Goal: Information Seeking & Learning: Learn about a topic

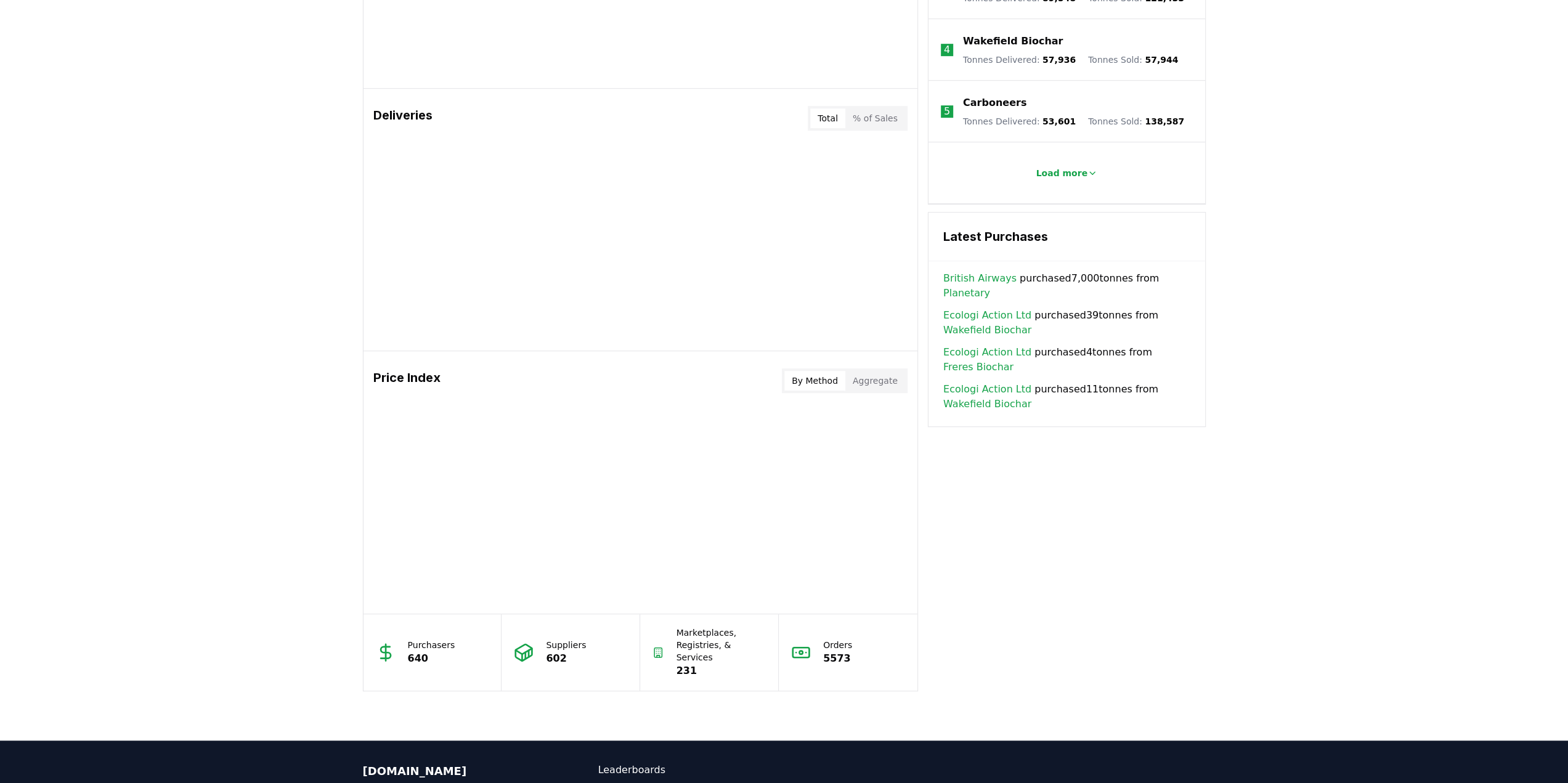
scroll to position [678, 0]
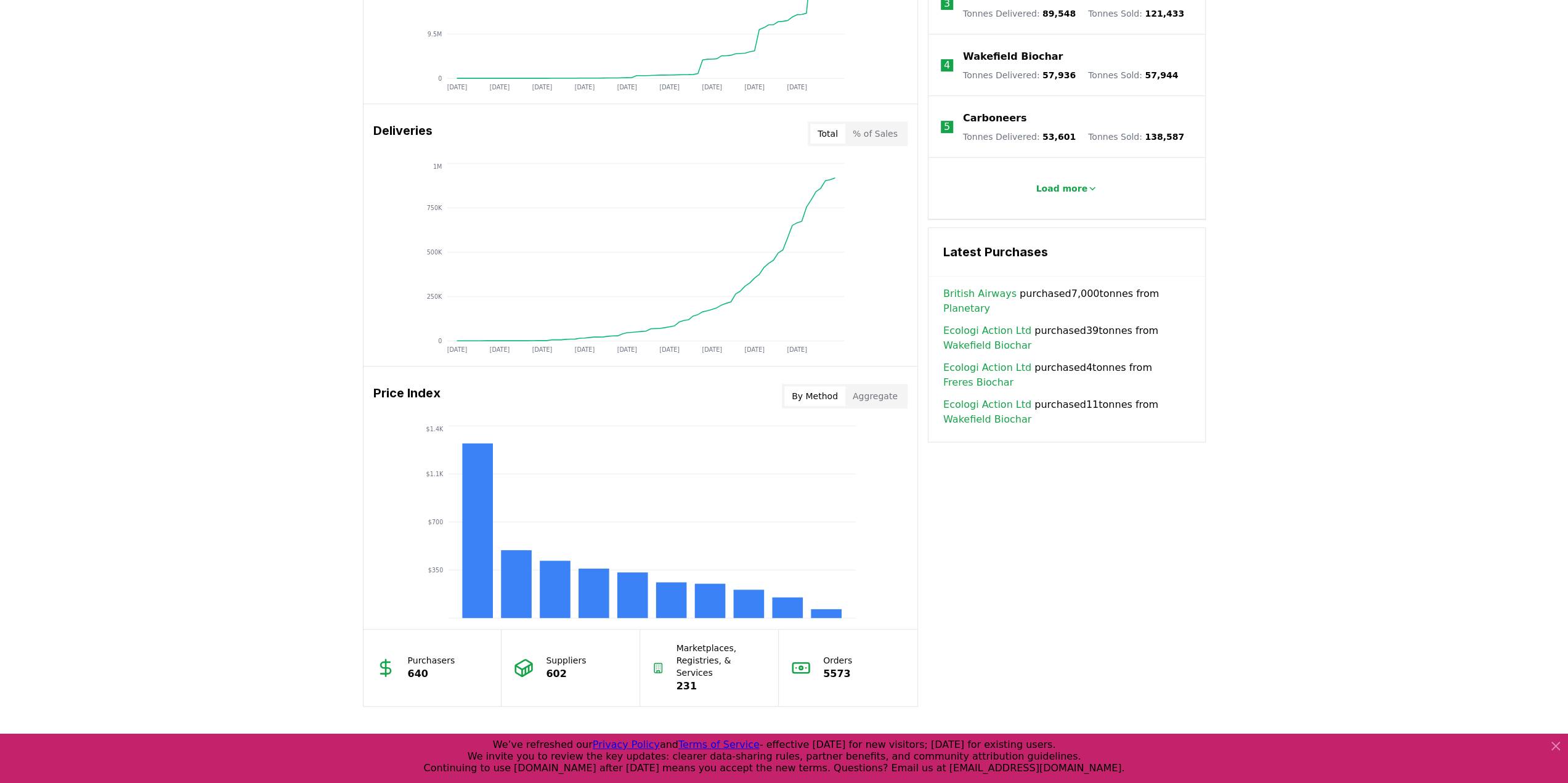
click at [972, 301] on link "British Airways" at bounding box center [980, 294] width 74 height 15
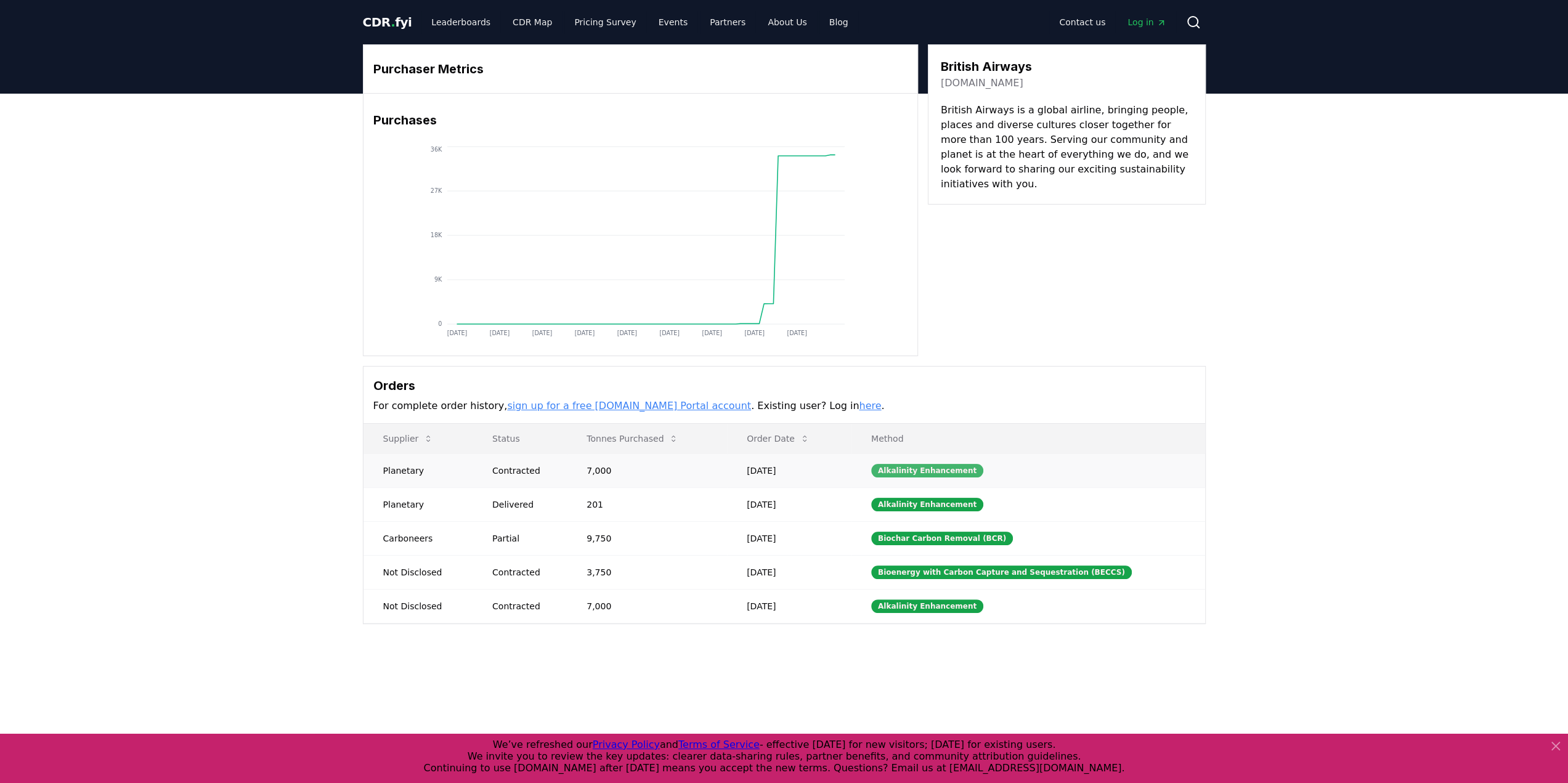
click at [954, 477] on div "Alkalinity Enhancement" at bounding box center [927, 471] width 112 height 13
drag, startPoint x: 902, startPoint y: 556, endPoint x: 892, endPoint y: 558, distance: 10.2
click at [1119, 488] on td "Alkalinity Enhancement" at bounding box center [1028, 471] width 354 height 34
click at [402, 25] on span "CDR . fyi" at bounding box center [387, 22] width 49 height 15
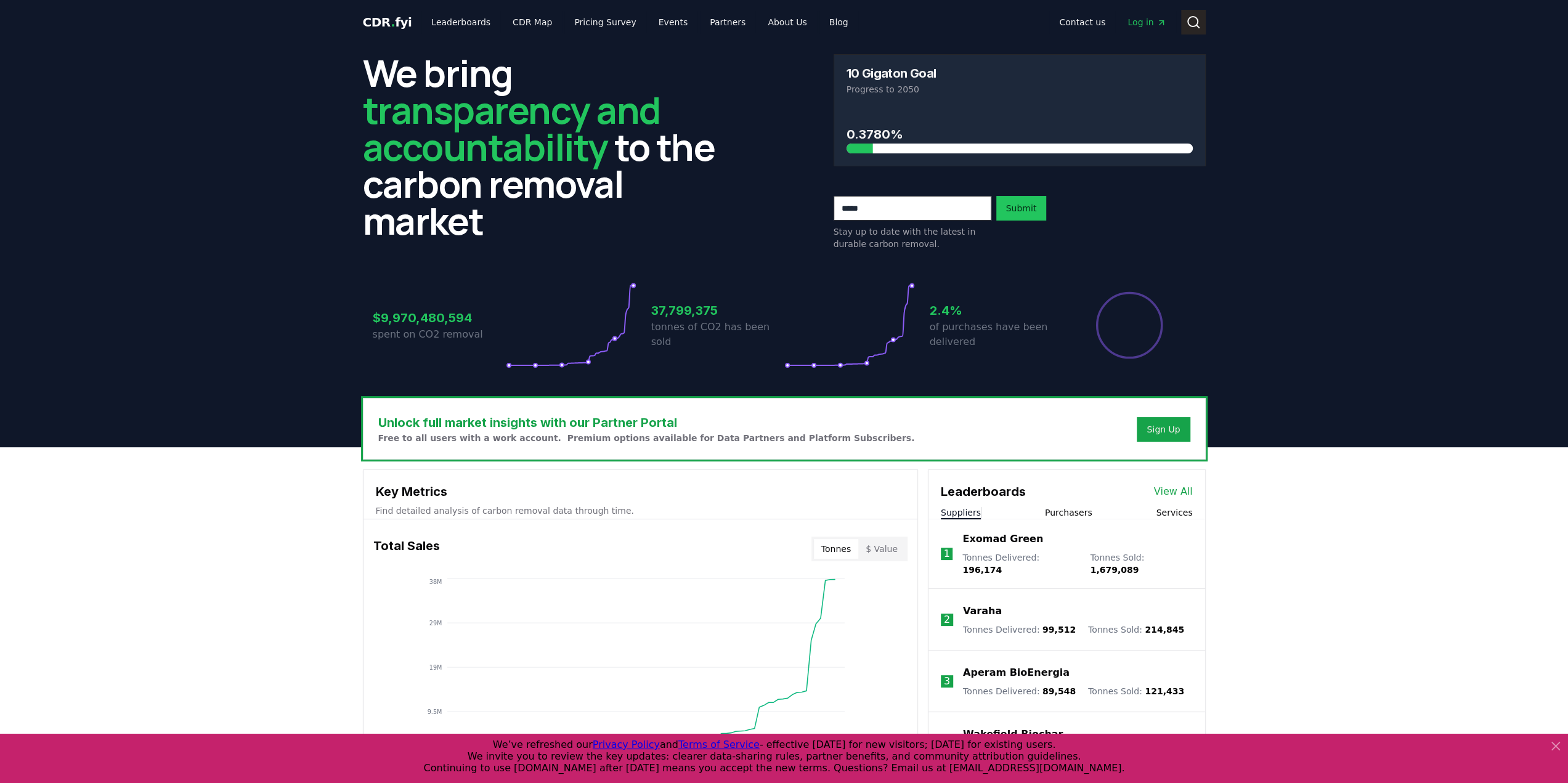
click at [1196, 34] on button "Search" at bounding box center [1193, 22] width 25 height 25
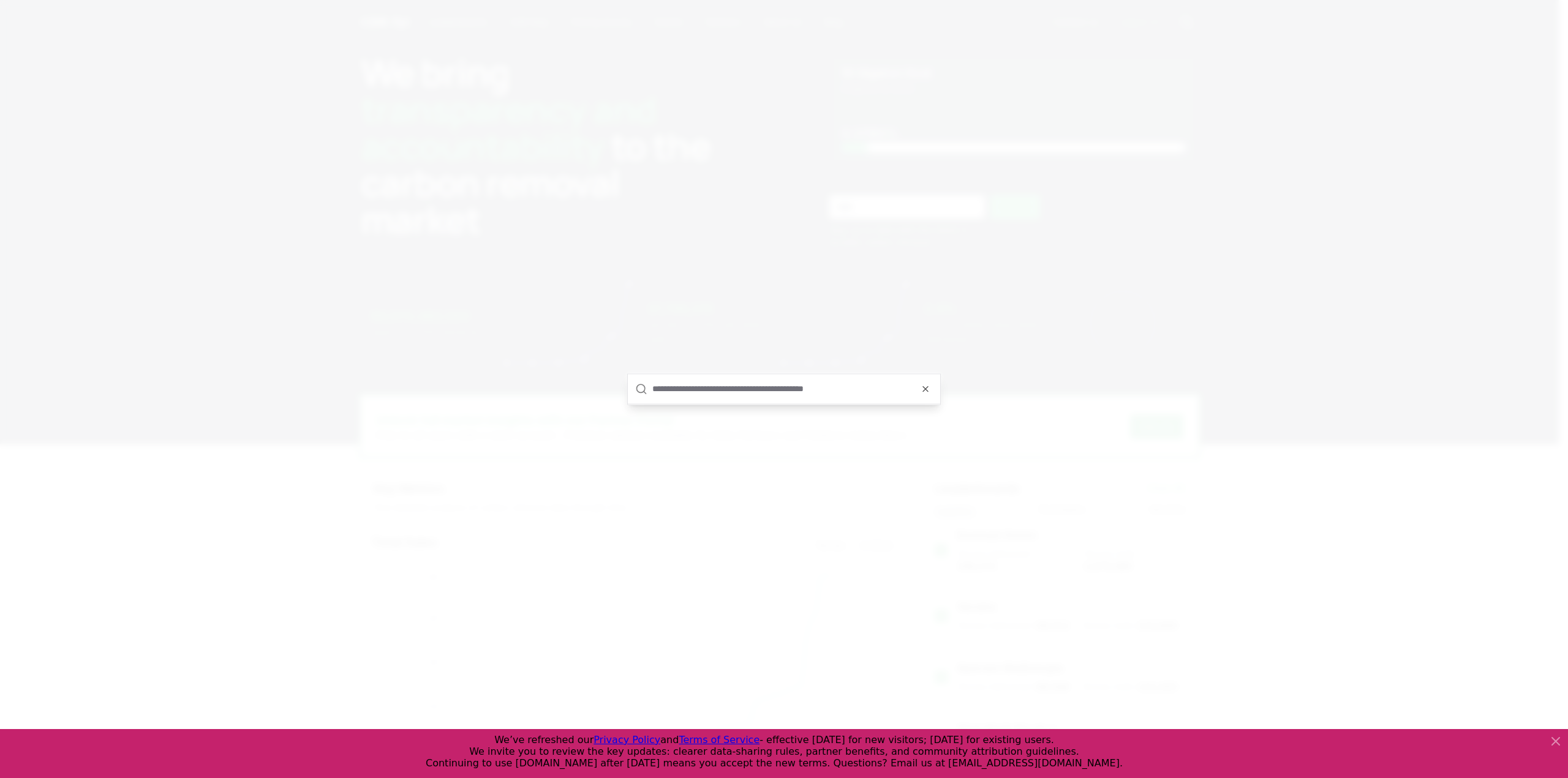
paste input "*********"
type input "*********"
click at [633, 403] on p "Planetary" at bounding box center [651, 397] width 38 height 13
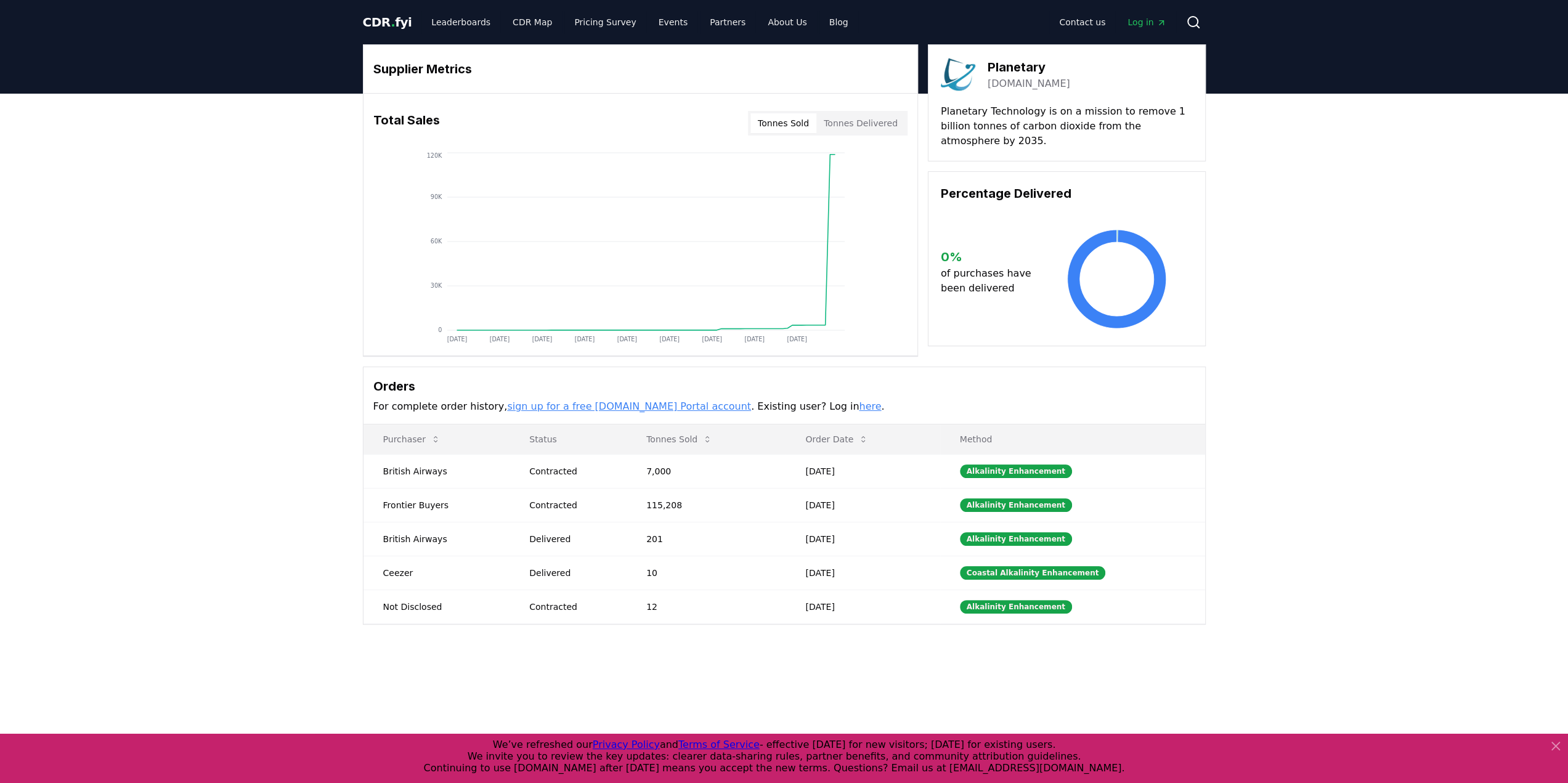
scroll to position [185, 0]
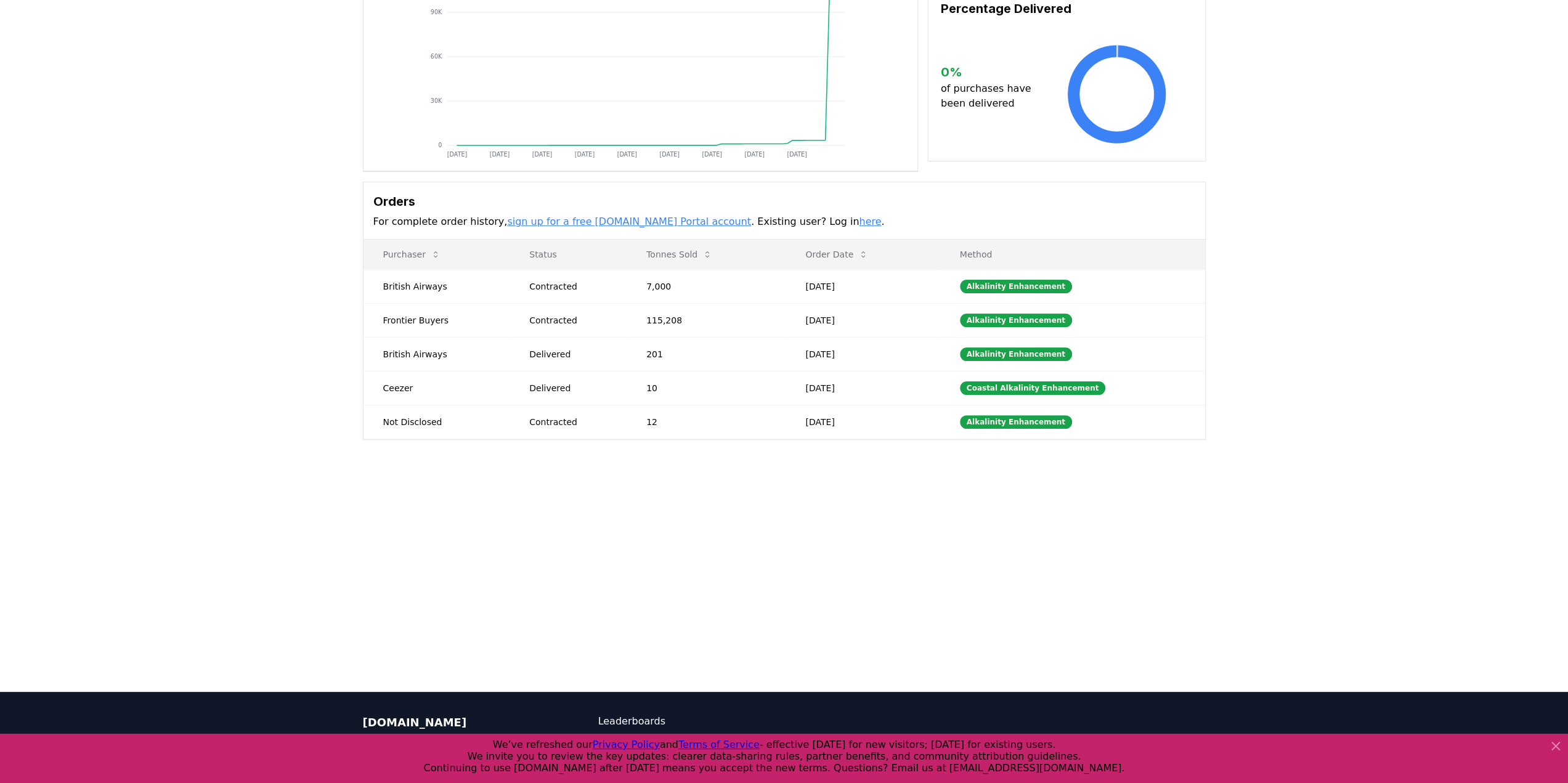
click at [624, 228] on link "sign up for a free [DOMAIN_NAME] Portal account" at bounding box center [629, 222] width 244 height 12
click at [1551, 749] on icon at bounding box center [1556, 747] width 15 height 15
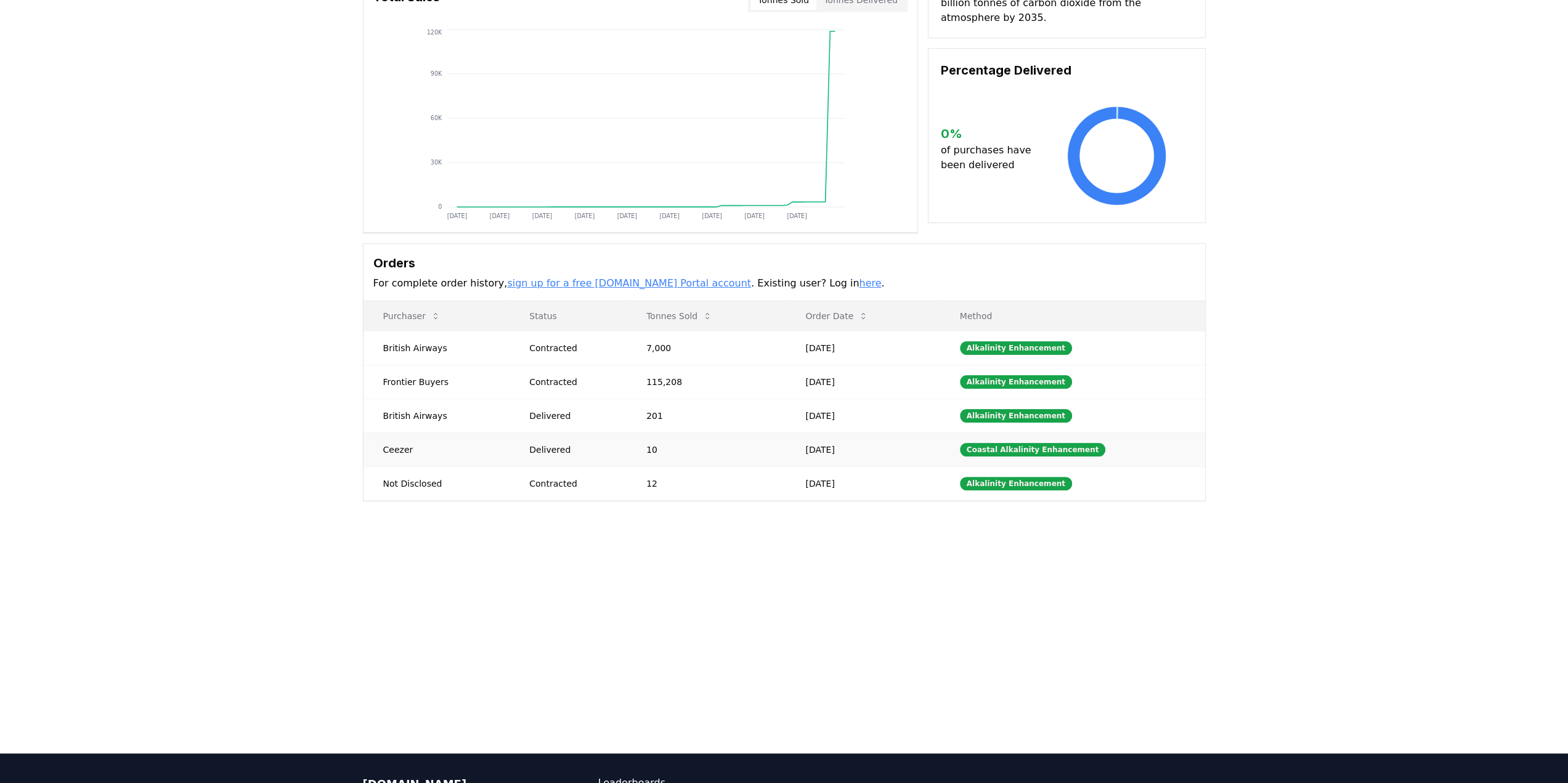
scroll to position [0, 0]
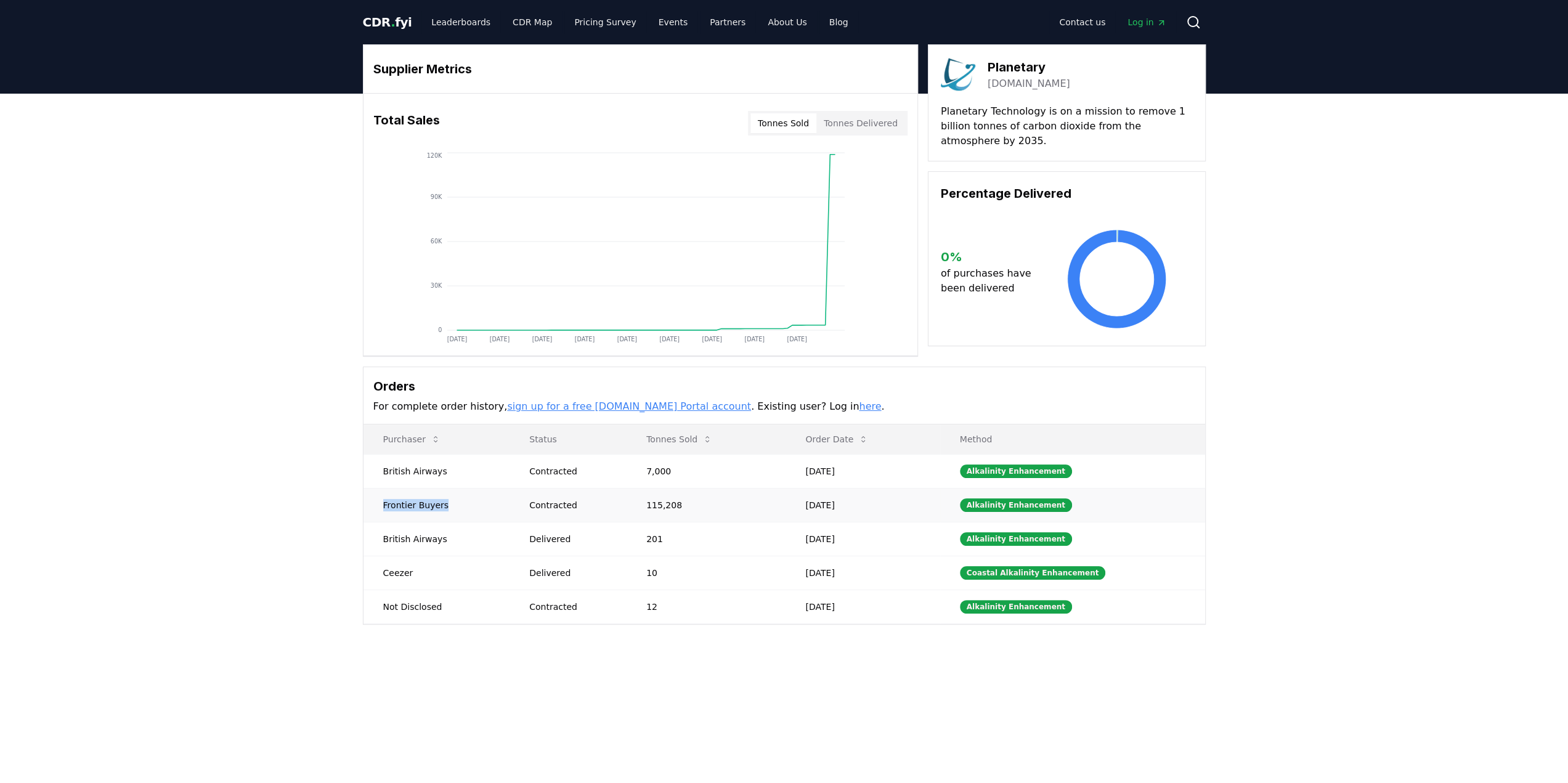
drag, startPoint x: 387, startPoint y: 608, endPoint x: 485, endPoint y: 605, distance: 98.0
click at [485, 522] on td "Frontier Buyers" at bounding box center [436, 505] width 146 height 34
drag, startPoint x: 384, startPoint y: 564, endPoint x: 498, endPoint y: 566, distance: 114.0
click at [498, 488] on td "British Airways" at bounding box center [436, 471] width 146 height 34
drag, startPoint x: 407, startPoint y: 647, endPoint x: 477, endPoint y: 647, distance: 70.0
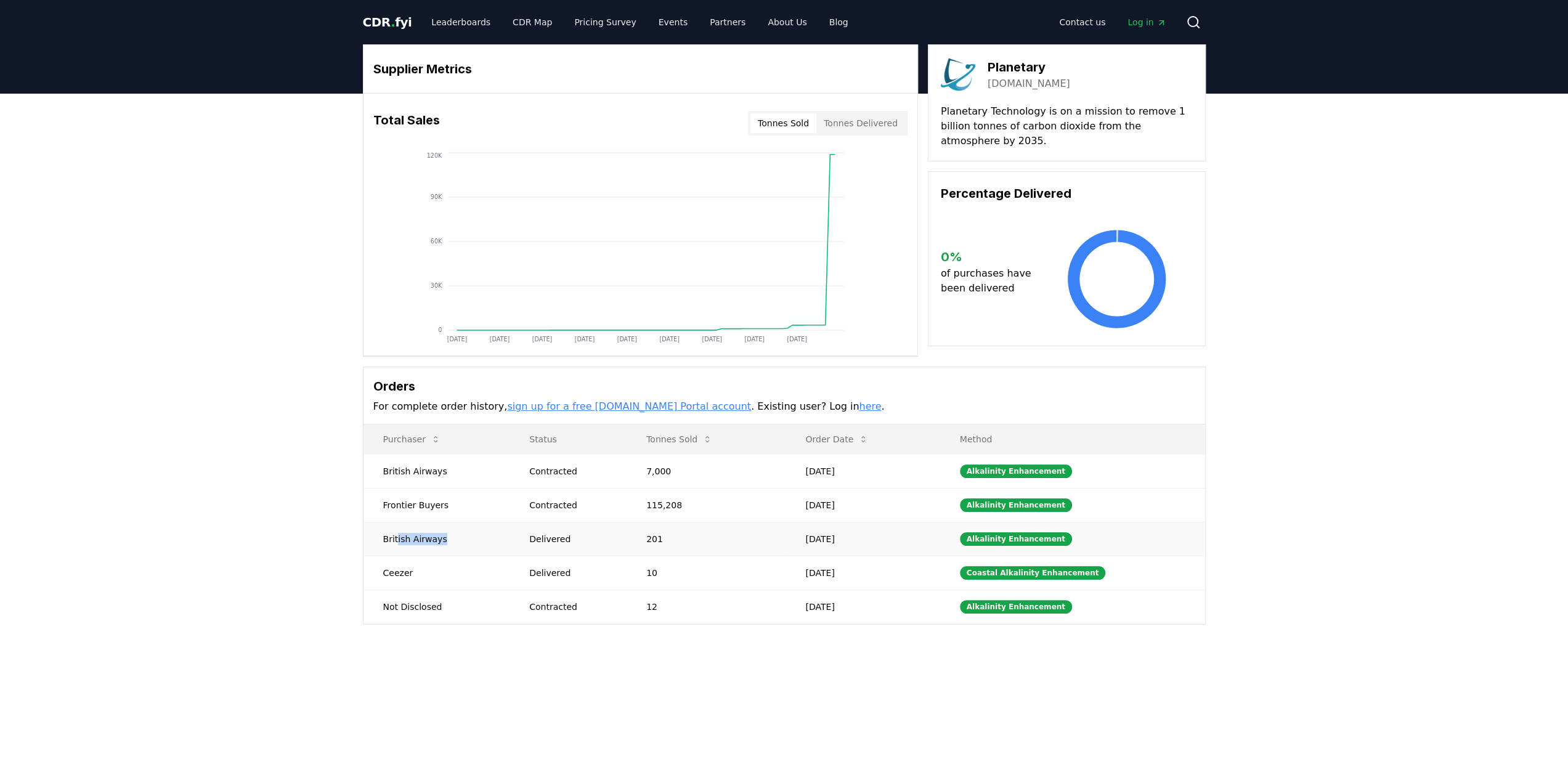
click at [477, 556] on td "British Airways" at bounding box center [436, 539] width 146 height 34
